Goal: Task Accomplishment & Management: Manage account settings

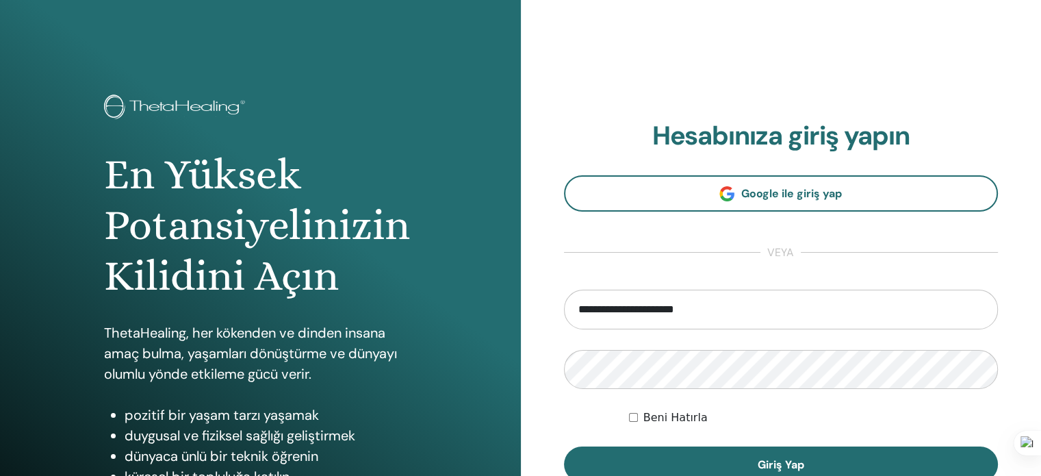
click at [627, 307] on input "**********" at bounding box center [781, 310] width 435 height 40
click at [761, 313] on input "**********" at bounding box center [781, 310] width 435 height 40
type input "**********"
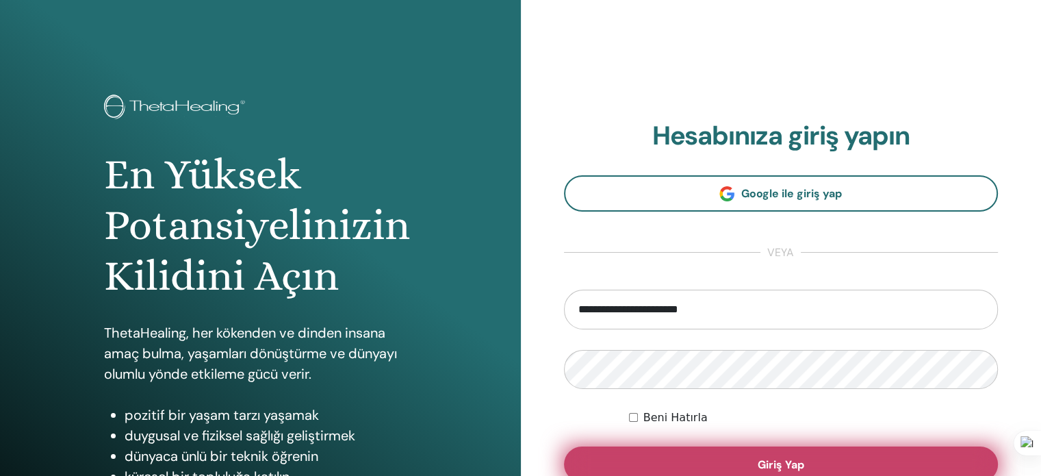
click at [734, 457] on button "Giriş Yap" at bounding box center [781, 464] width 435 height 36
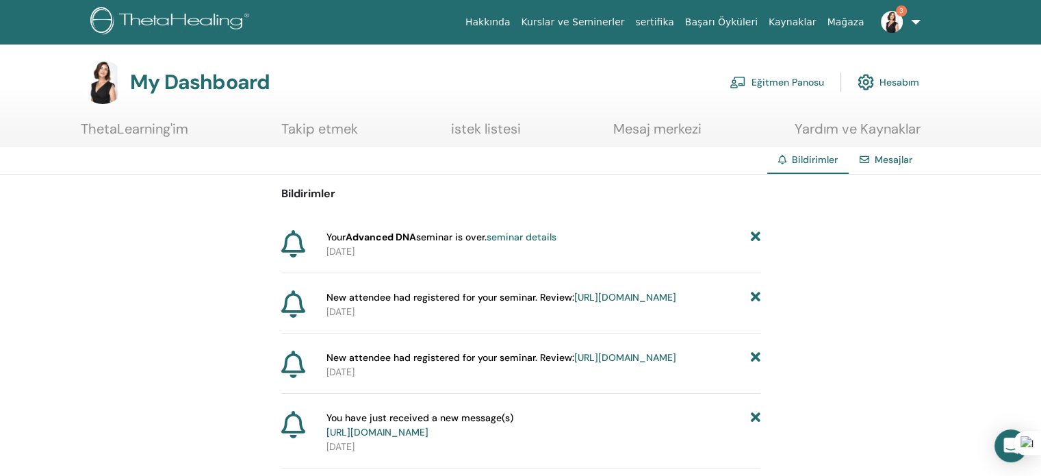
click at [549, 231] on link "seminar details" at bounding box center [522, 237] width 70 height 12
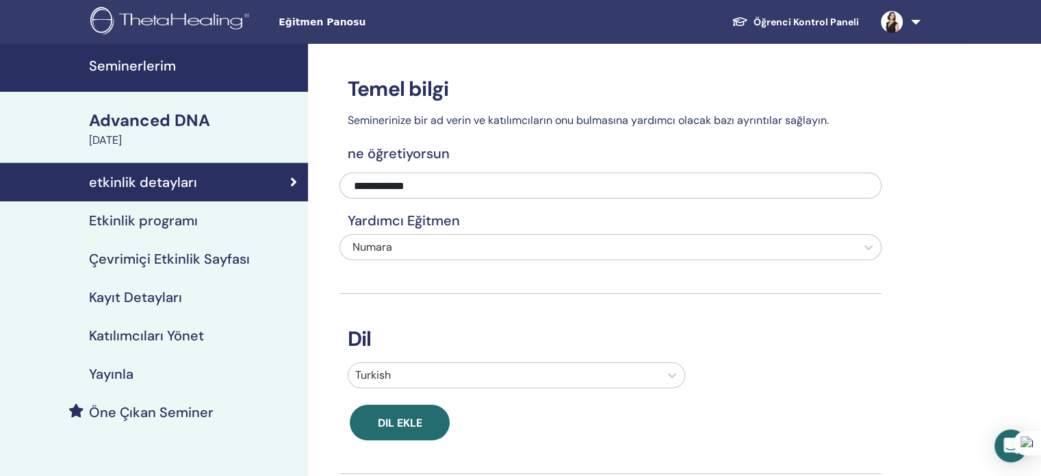
click at [139, 344] on h4 "Katılımcıları Yönet" at bounding box center [146, 335] width 115 height 16
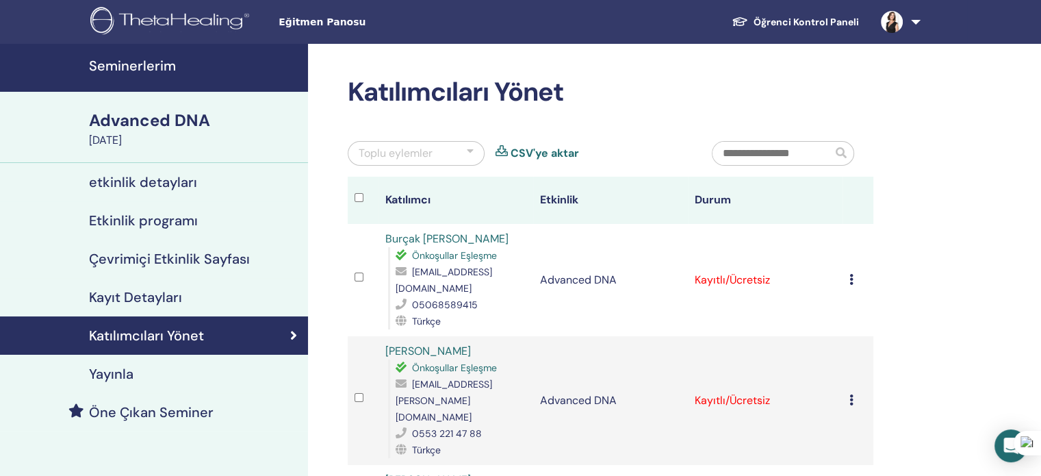
click at [852, 274] on icon at bounding box center [852, 279] width 4 height 11
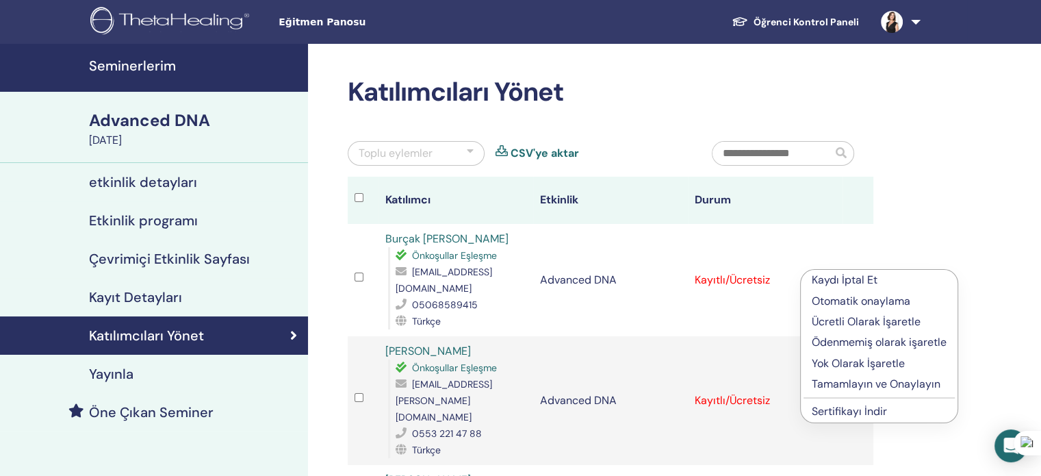
click at [841, 384] on p "Tamamlayın ve Onaylayın" at bounding box center [879, 384] width 135 height 16
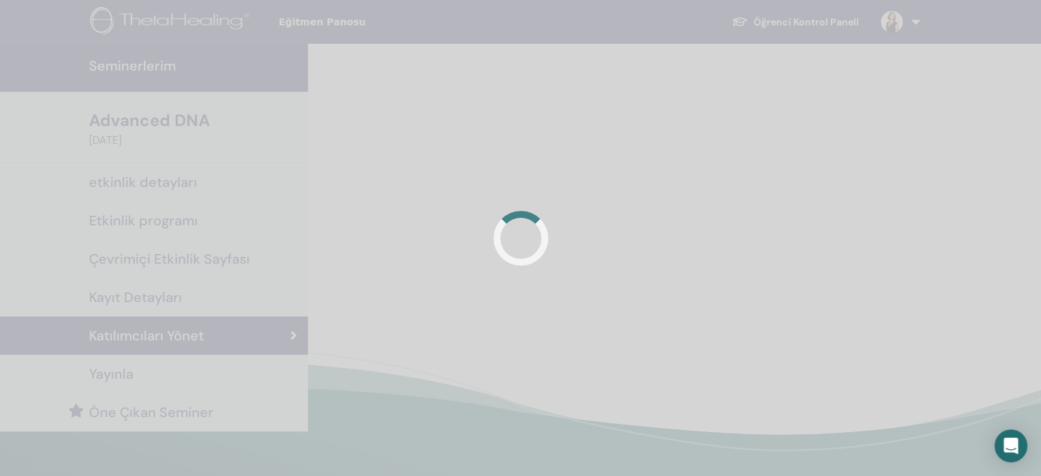
scroll to position [137, 0]
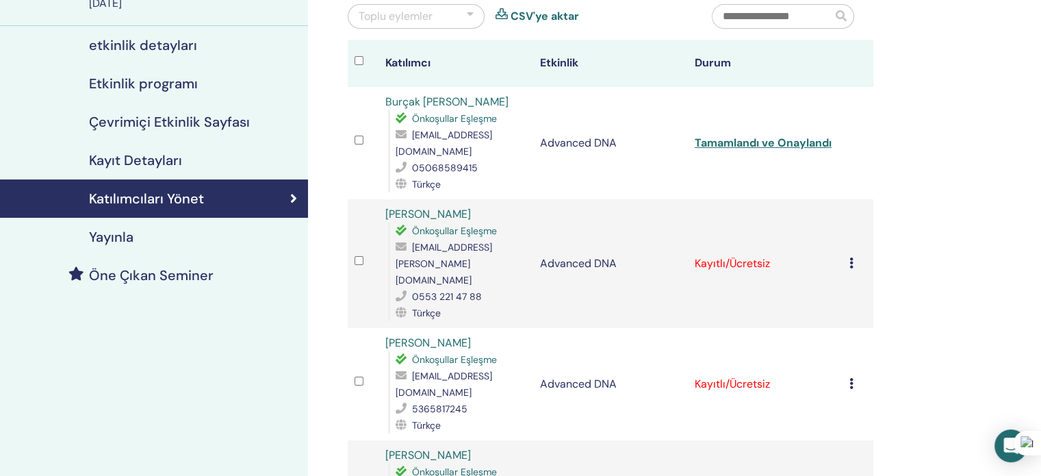
click at [850, 255] on div "Kaydı İptal Et Otomatik onaylama Ücretli Olarak İşaretle Ödenmemiş olarak işare…" at bounding box center [858, 263] width 17 height 16
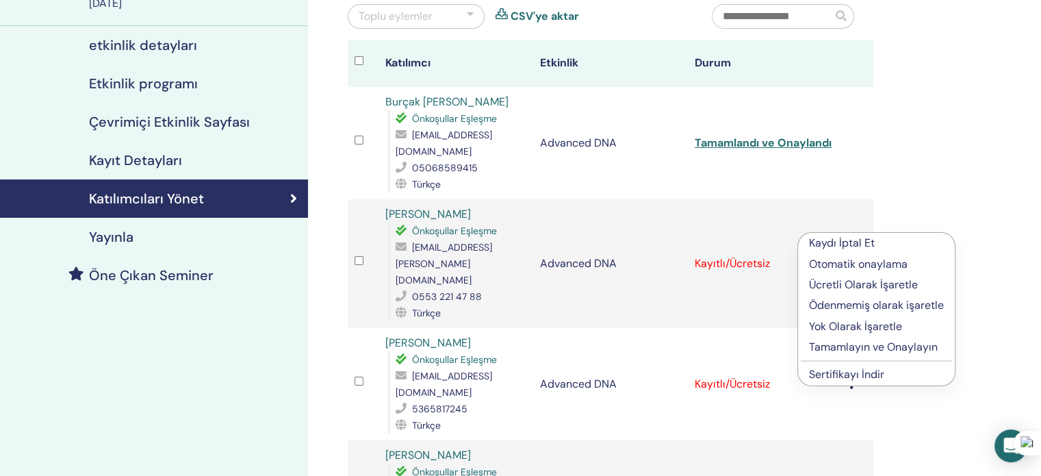
click at [855, 349] on p "Tamamlayın ve Onaylayın" at bounding box center [876, 347] width 135 height 16
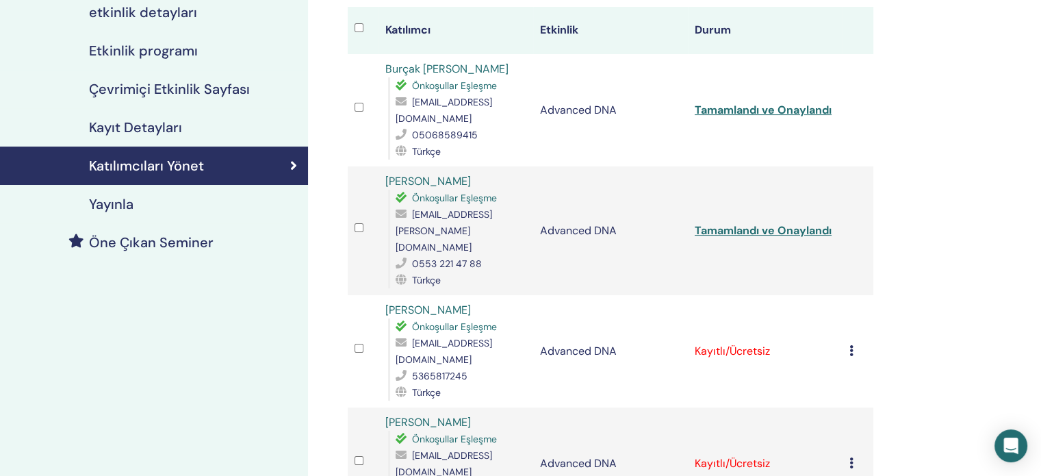
scroll to position [236, 0]
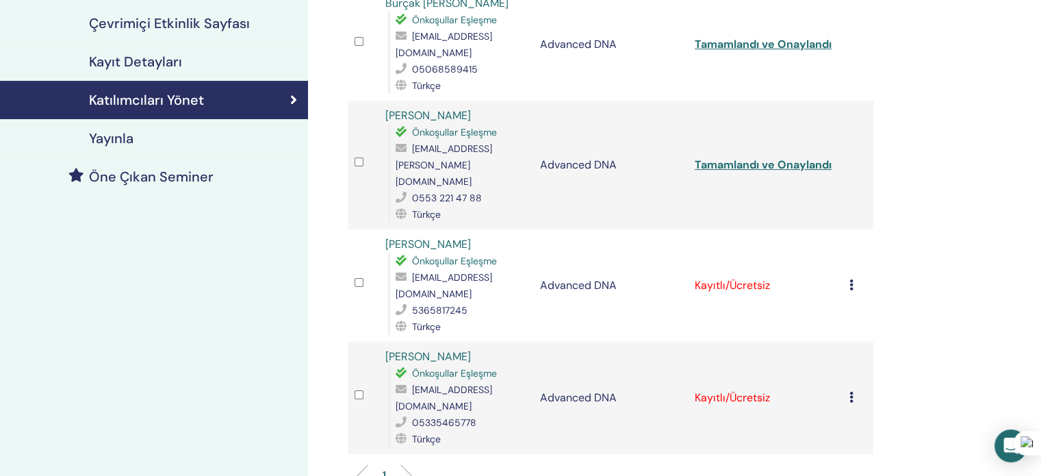
click at [850, 279] on icon at bounding box center [852, 284] width 4 height 11
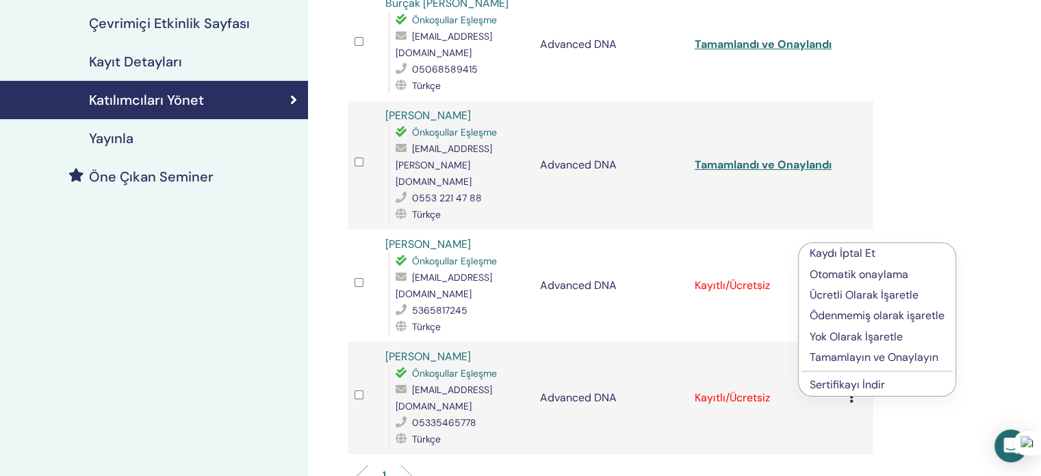
click at [845, 359] on p "Tamamlayın ve Onaylayın" at bounding box center [877, 357] width 135 height 16
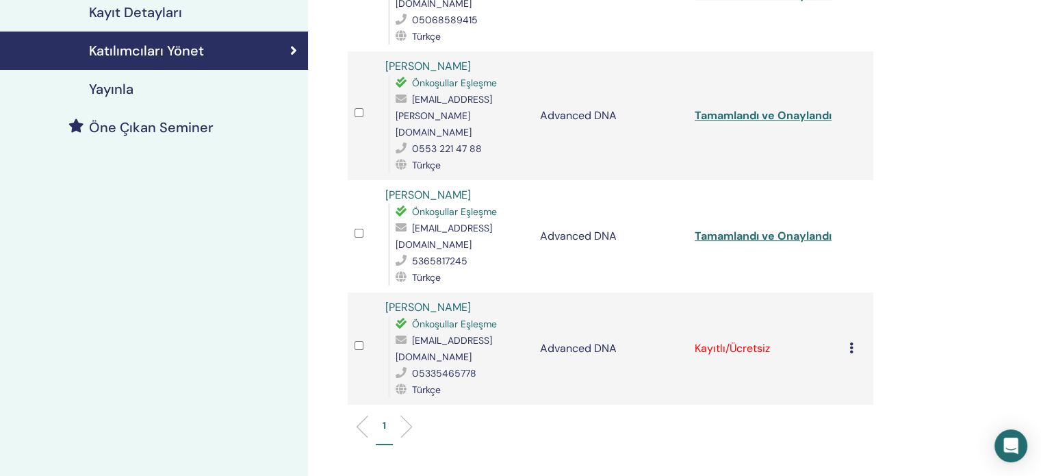
scroll to position [320, 0]
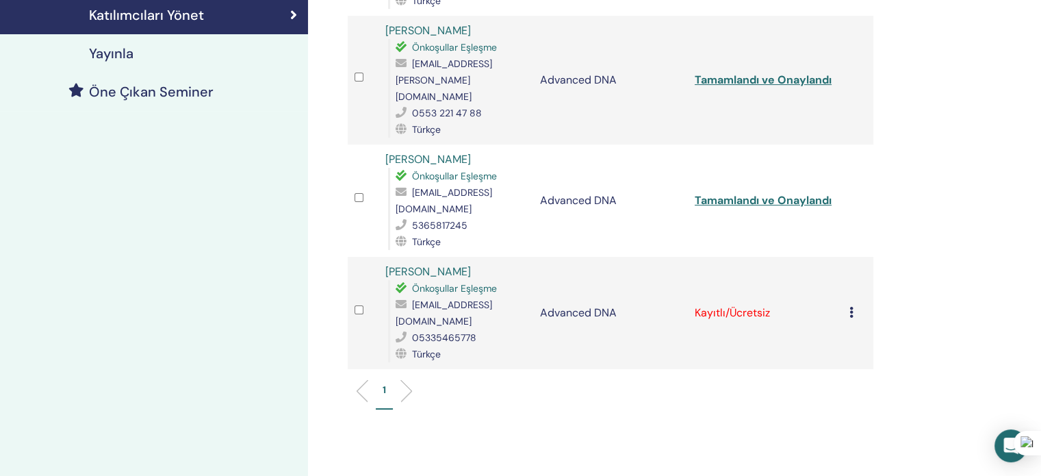
click at [852, 307] on icon at bounding box center [852, 312] width 4 height 11
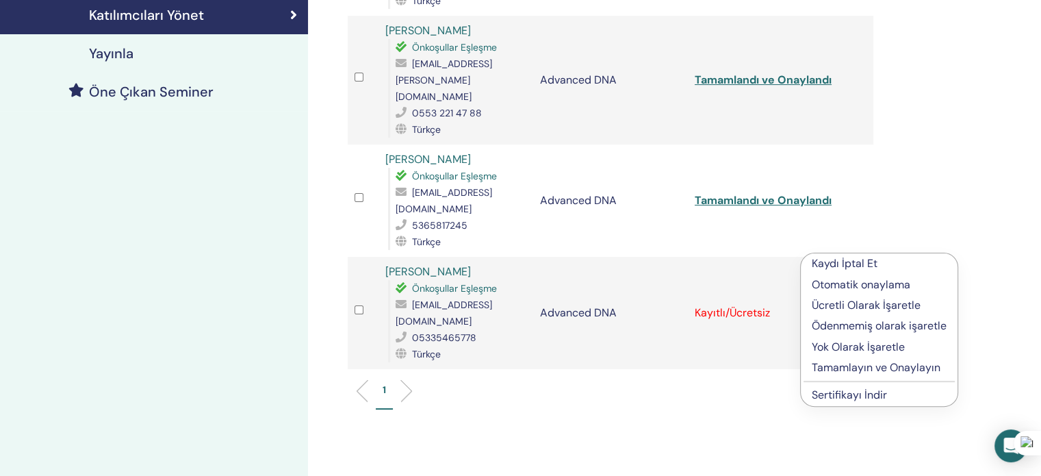
click at [841, 366] on p "Tamamlayın ve Onaylayın" at bounding box center [879, 367] width 135 height 16
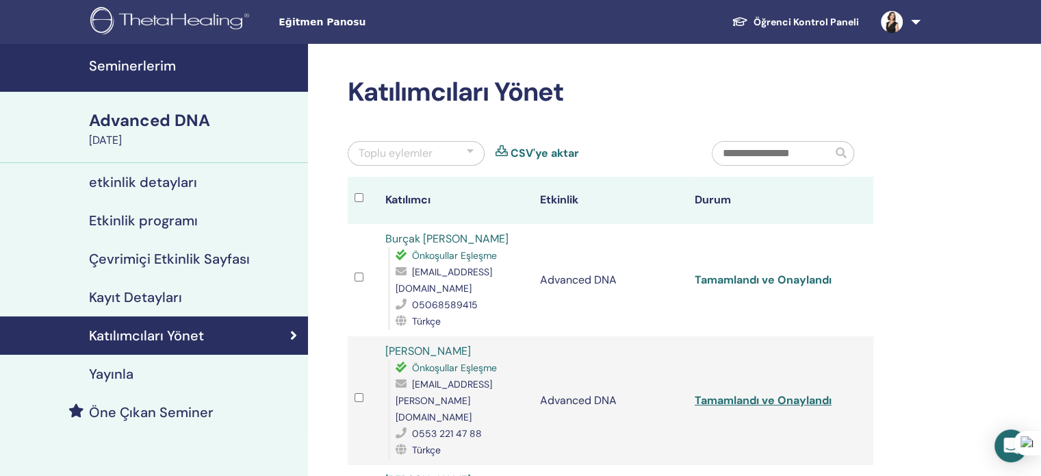
click at [735, 273] on link "Tamamlandı ve Onaylandı" at bounding box center [763, 280] width 137 height 14
click at [759, 393] on link "Tamamlandı ve Onaylandı" at bounding box center [763, 400] width 137 height 14
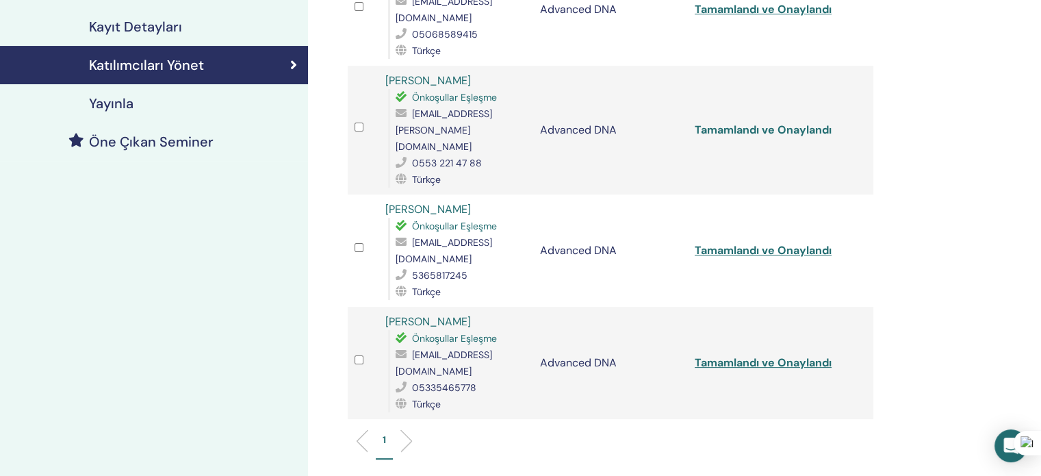
scroll to position [274, 0]
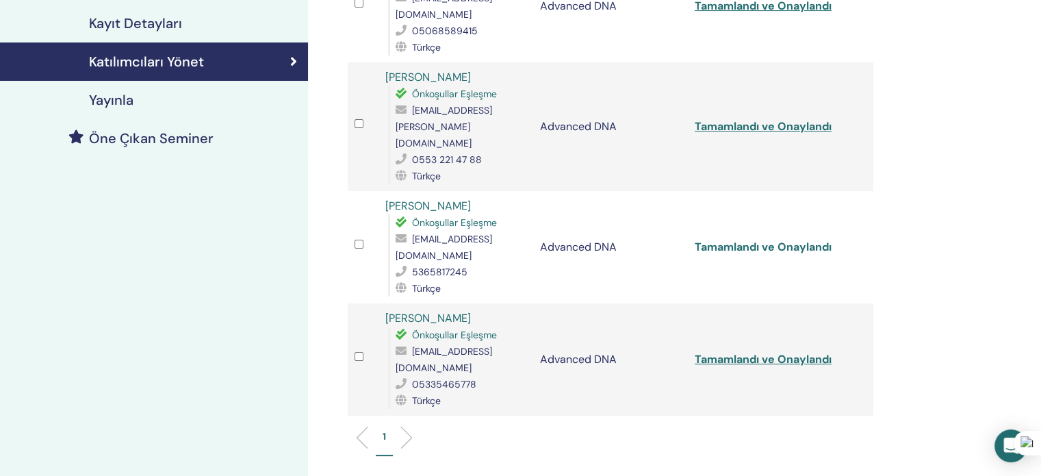
click at [775, 240] on link "Tamamlandı ve Onaylandı" at bounding box center [763, 247] width 137 height 14
click at [763, 352] on link "Tamamlandı ve Onaylandı" at bounding box center [763, 359] width 137 height 14
